Goal: Task Accomplishment & Management: Use online tool/utility

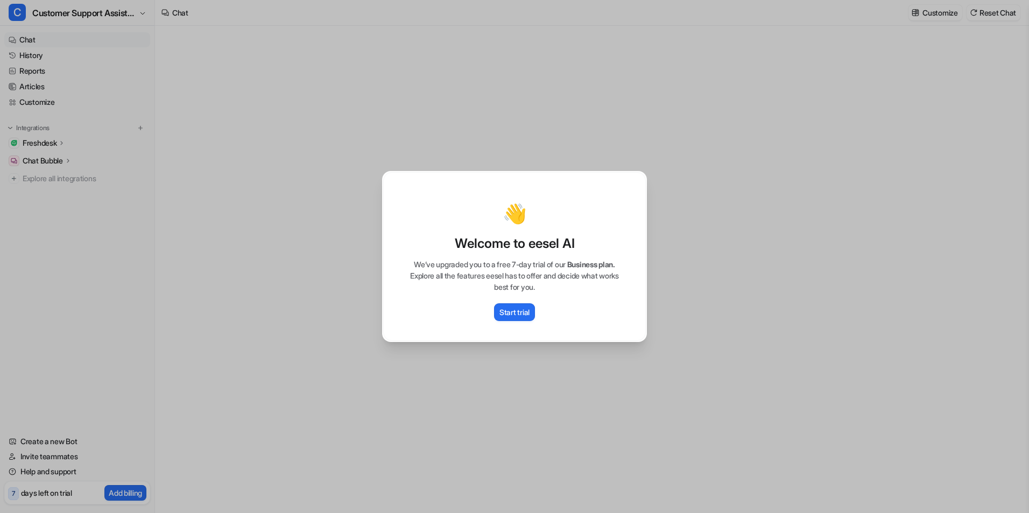
type textarea "**********"
click at [612, 215] on div "👋" at bounding box center [514, 214] width 240 height 22
click at [529, 309] on p "Start trial" at bounding box center [514, 312] width 30 height 11
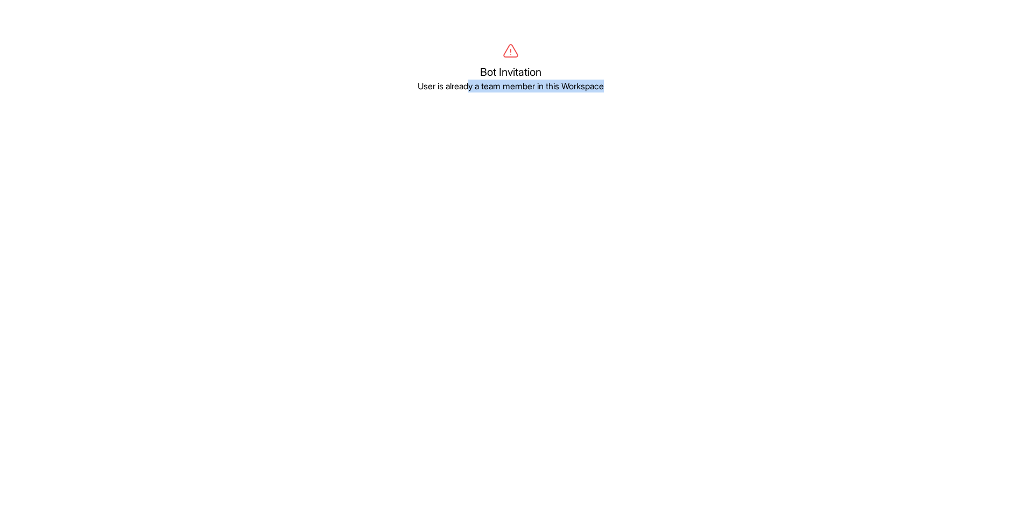
drag, startPoint x: 468, startPoint y: 86, endPoint x: 665, endPoint y: 87, distance: 197.5
click at [665, 87] on p "User is already a team member in this Workspace" at bounding box center [510, 86] width 827 height 13
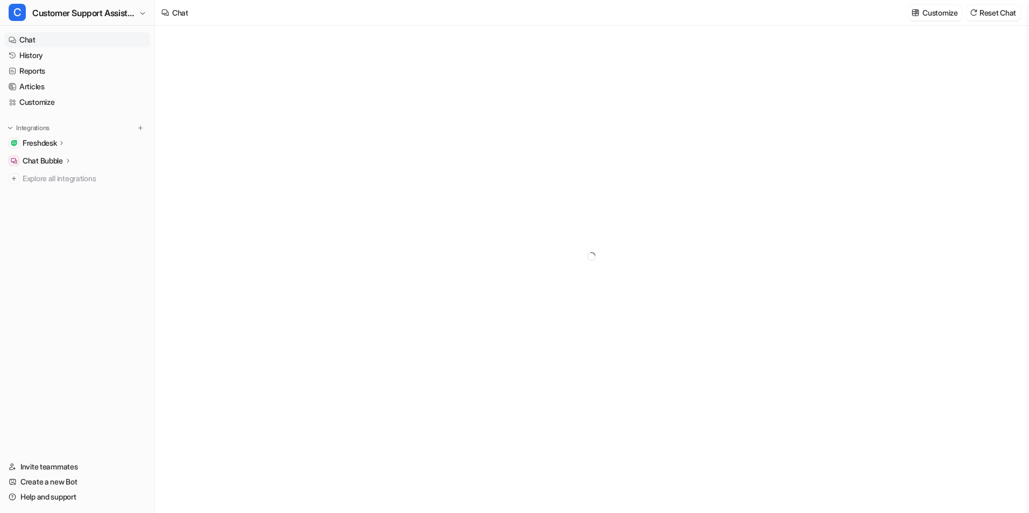
type textarea "**********"
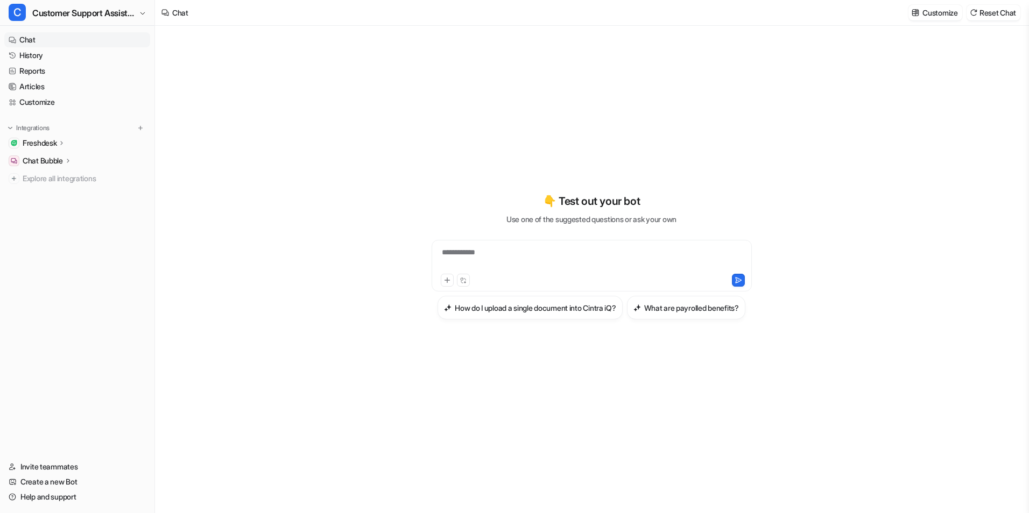
click at [488, 247] on div "**********" at bounding box center [591, 259] width 315 height 25
click at [50, 145] on p "Freshdesk" at bounding box center [40, 143] width 34 height 11
click at [50, 142] on p "Freshdesk" at bounding box center [40, 143] width 34 height 11
click at [51, 209] on p "AI Copilot" at bounding box center [46, 205] width 31 height 11
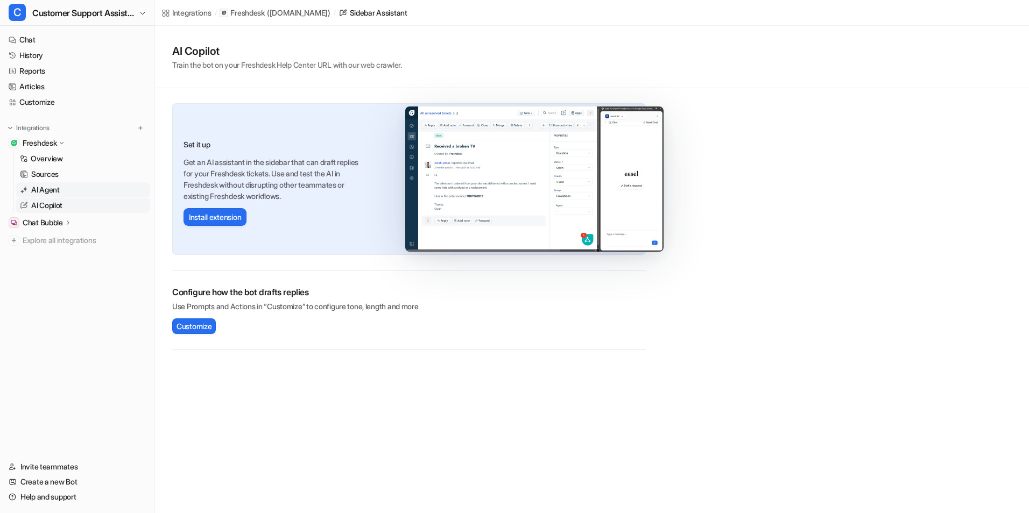
click at [56, 189] on p "AI Agent" at bounding box center [45, 190] width 29 height 11
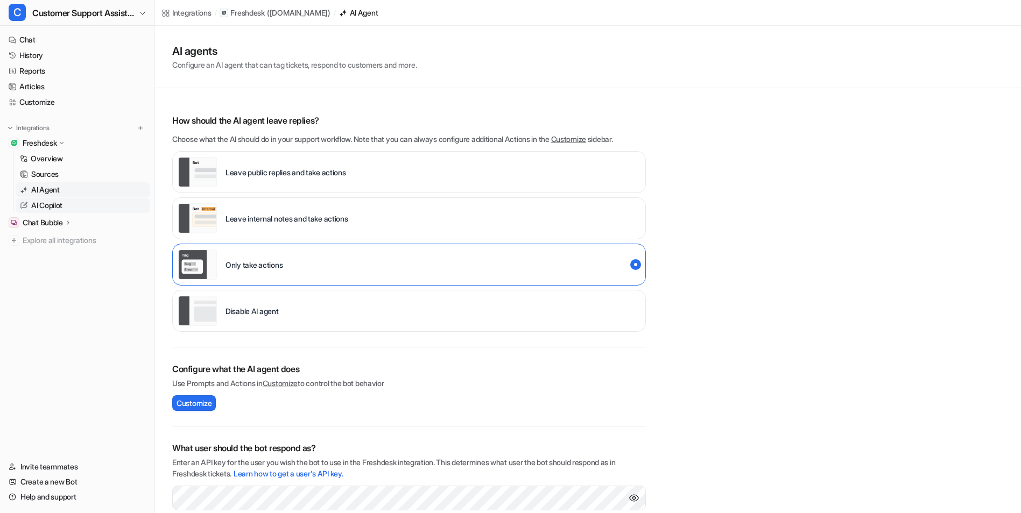
click at [57, 204] on p "AI Copilot" at bounding box center [46, 205] width 31 height 11
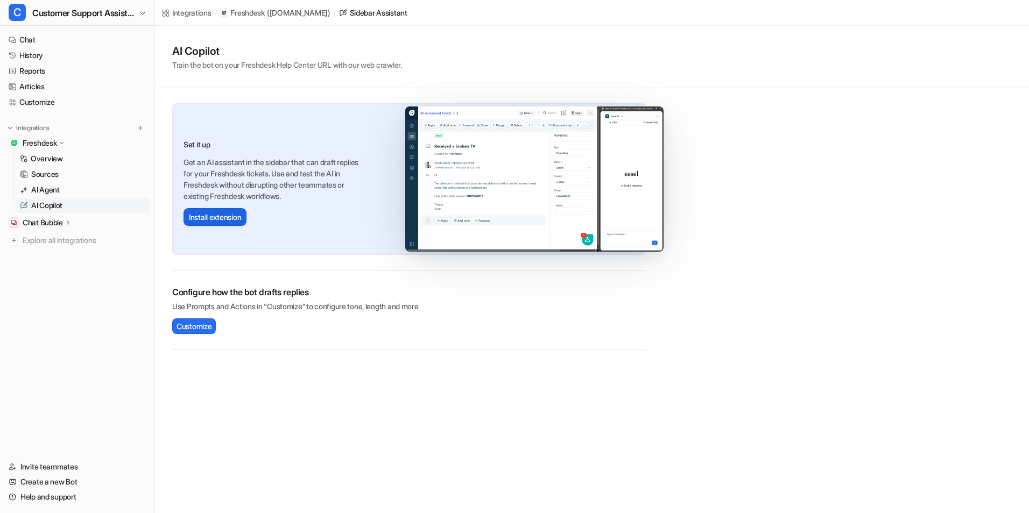
click at [228, 216] on button "Install extension" at bounding box center [215, 217] width 63 height 18
click at [388, 13] on div "Sidebar Assistant" at bounding box center [379, 12] width 58 height 11
click at [59, 204] on p "AI Copilot" at bounding box center [46, 205] width 31 height 11
click at [219, 216] on button "Install extension" at bounding box center [215, 217] width 63 height 18
